Goal: Task Accomplishment & Management: Manage account settings

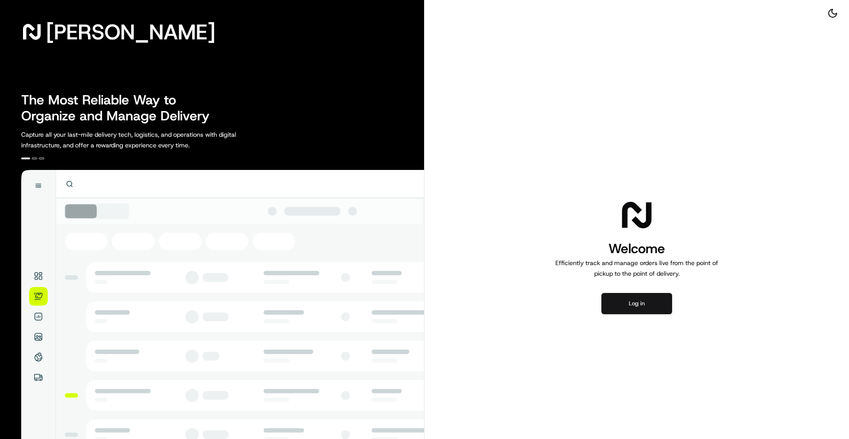
click at [641, 304] on button "Log in" at bounding box center [636, 303] width 71 height 21
